Goal: Task Accomplishment & Management: Complete application form

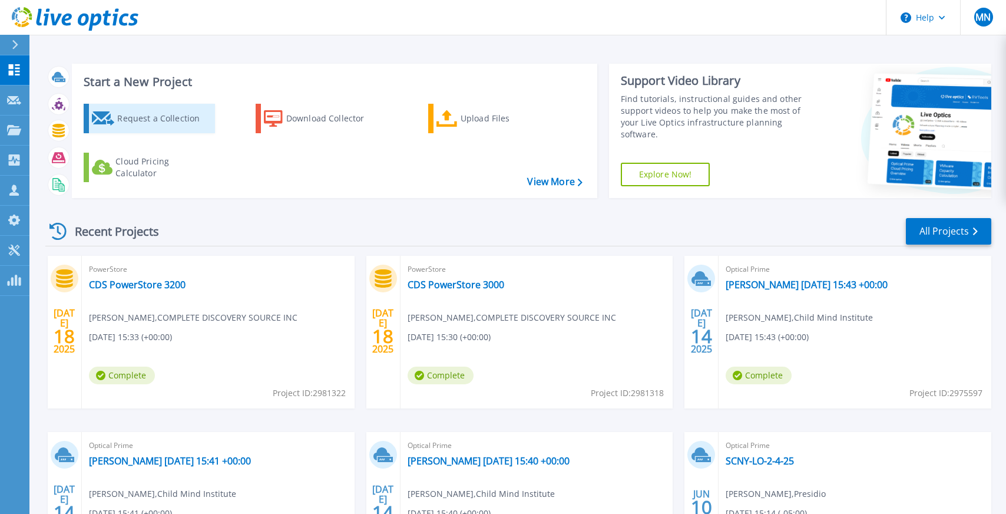
click at [117, 123] on div "Request a Collection" at bounding box center [164, 119] width 94 height 24
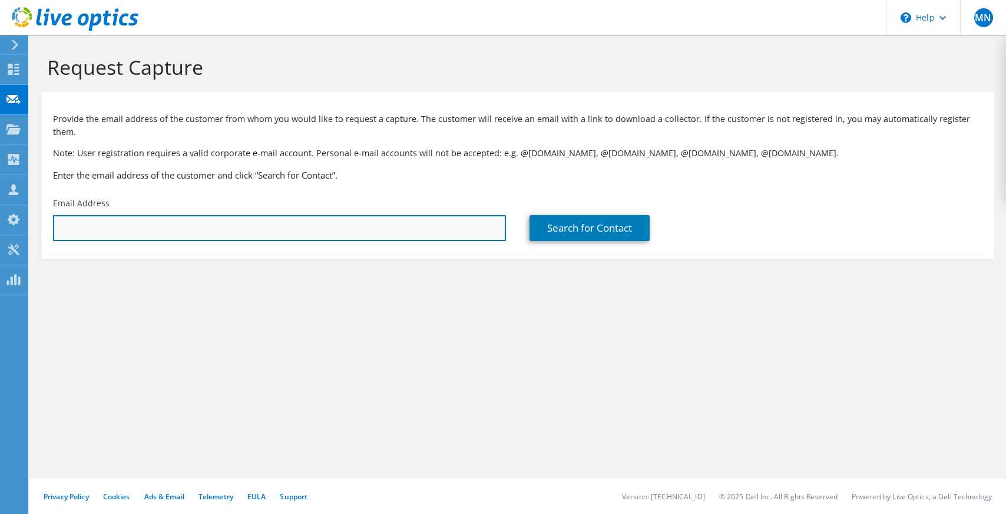
click at [153, 218] on input "text" at bounding box center [279, 228] width 453 height 26
type input "[EMAIL_ADDRESS][DOMAIN_NAME]"
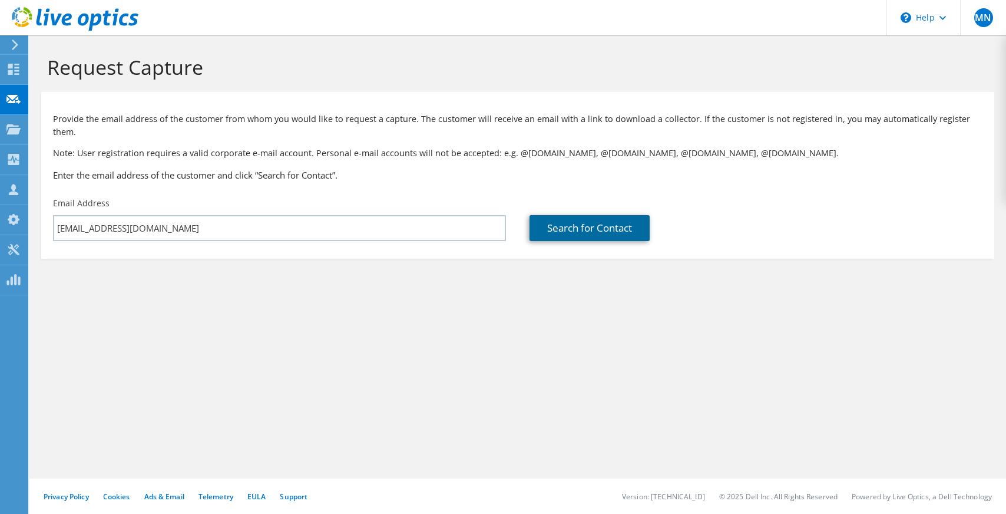
click at [593, 219] on link "Search for Contact" at bounding box center [589, 228] width 120 height 26
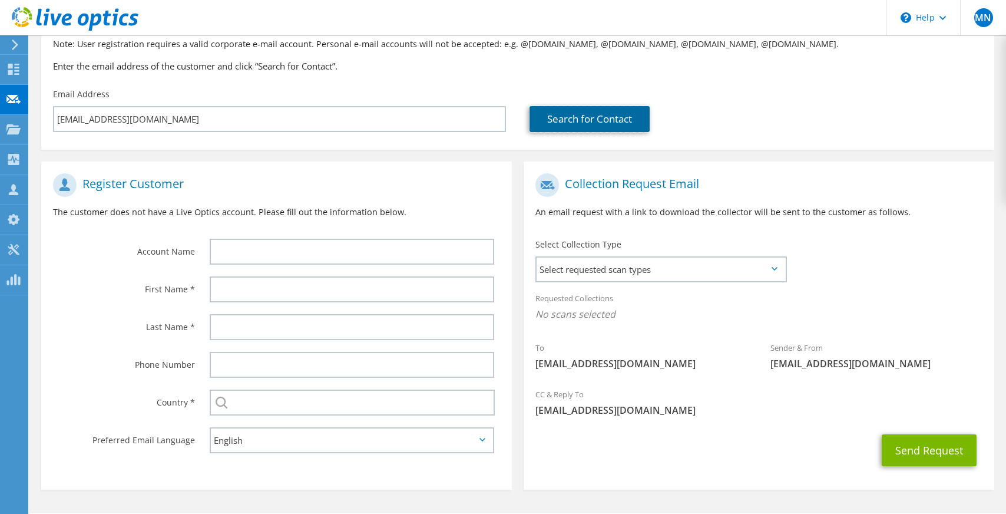
scroll to position [110, 0]
click at [724, 263] on span "Select requested scan types" at bounding box center [661, 269] width 249 height 24
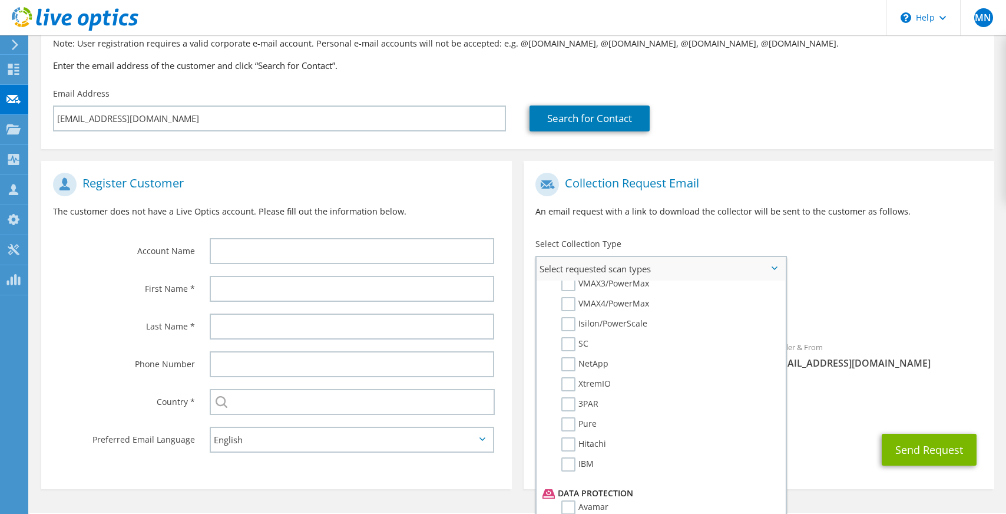
scroll to position [307, 0]
click at [588, 416] on label "Pure" at bounding box center [578, 423] width 35 height 14
click at [0, 0] on input "Pure" at bounding box center [0, 0] width 0 height 0
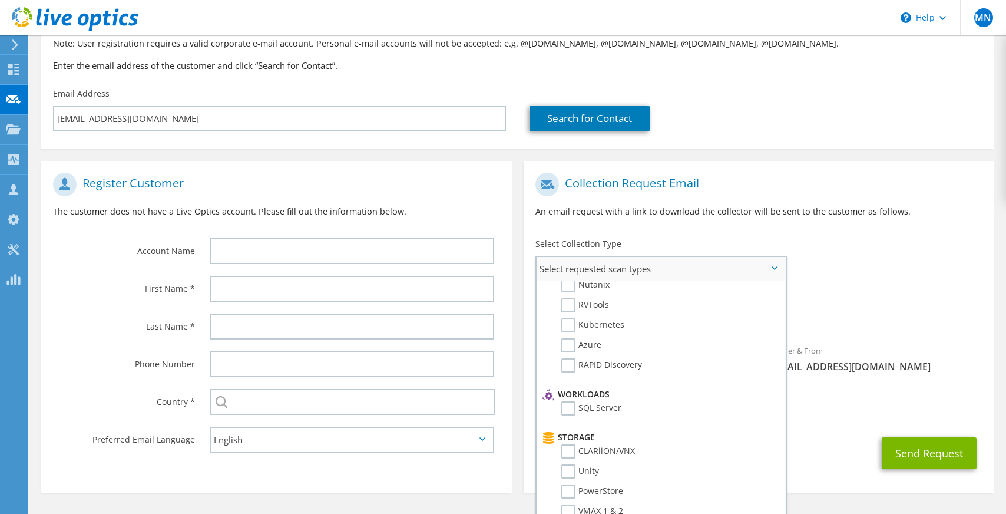
scroll to position [0, 0]
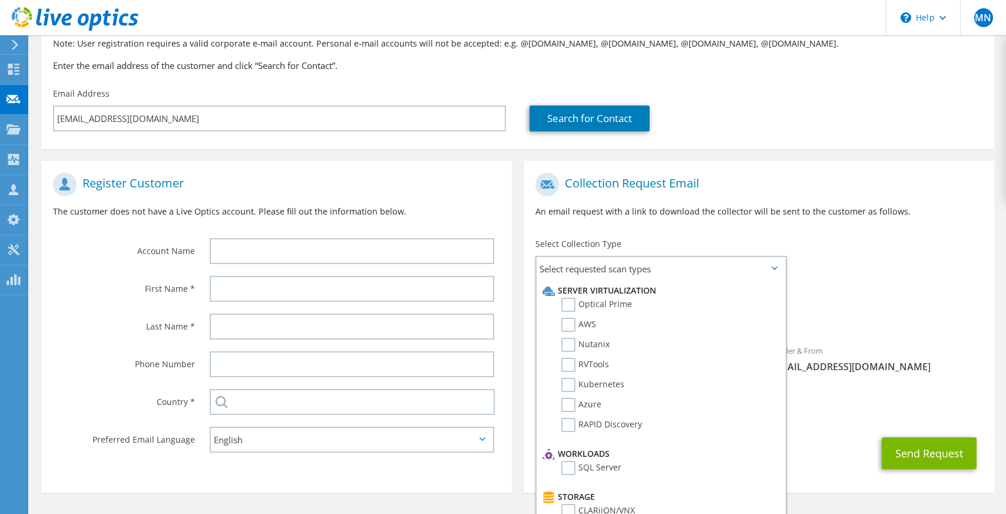
click at [896, 266] on div "To [EMAIL_ADDRESS][DOMAIN_NAME] Sender & From [EMAIL_ADDRESS][DOMAIN_NAME]" at bounding box center [759, 276] width 471 height 218
